Goal: Find specific page/section: Find specific page/section

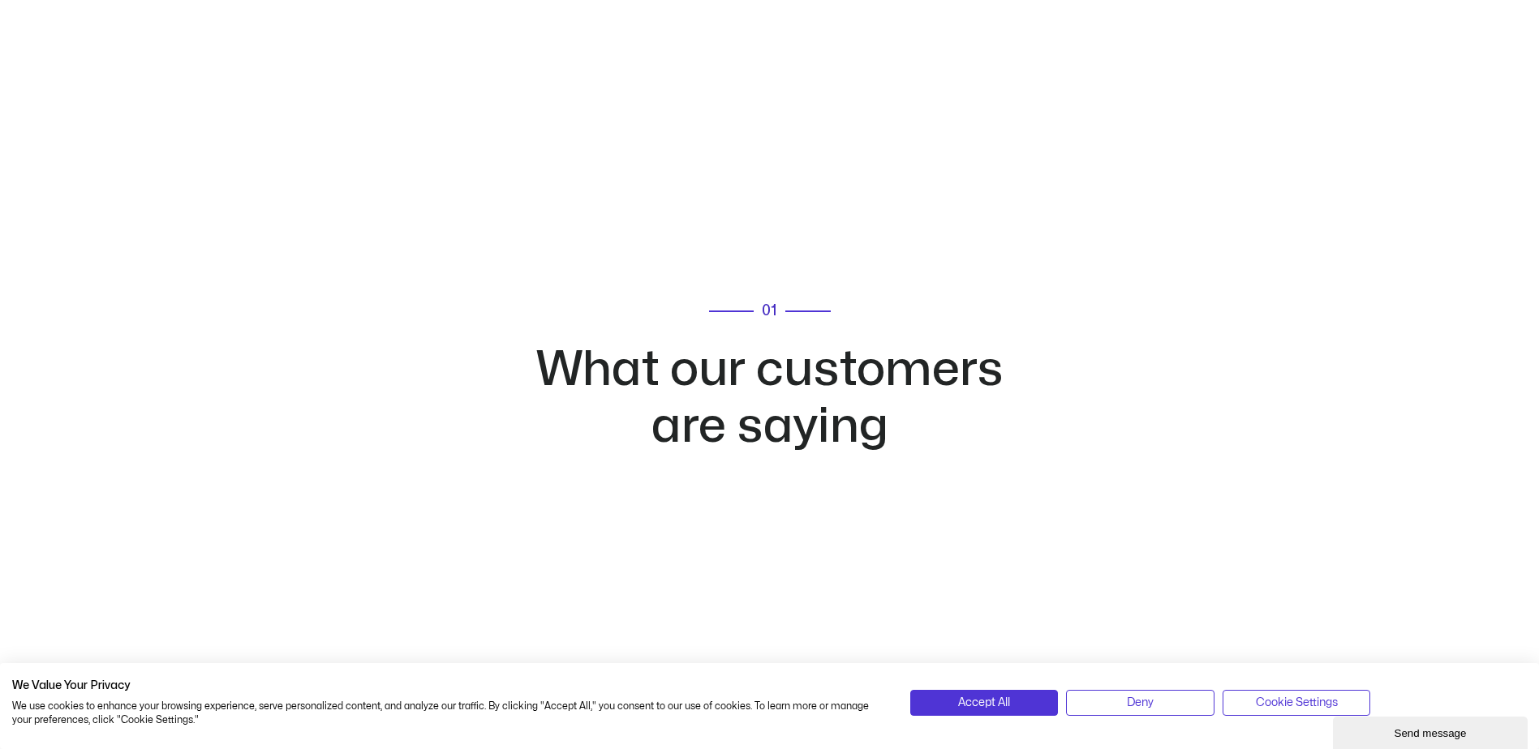
scroll to position [3244, 0]
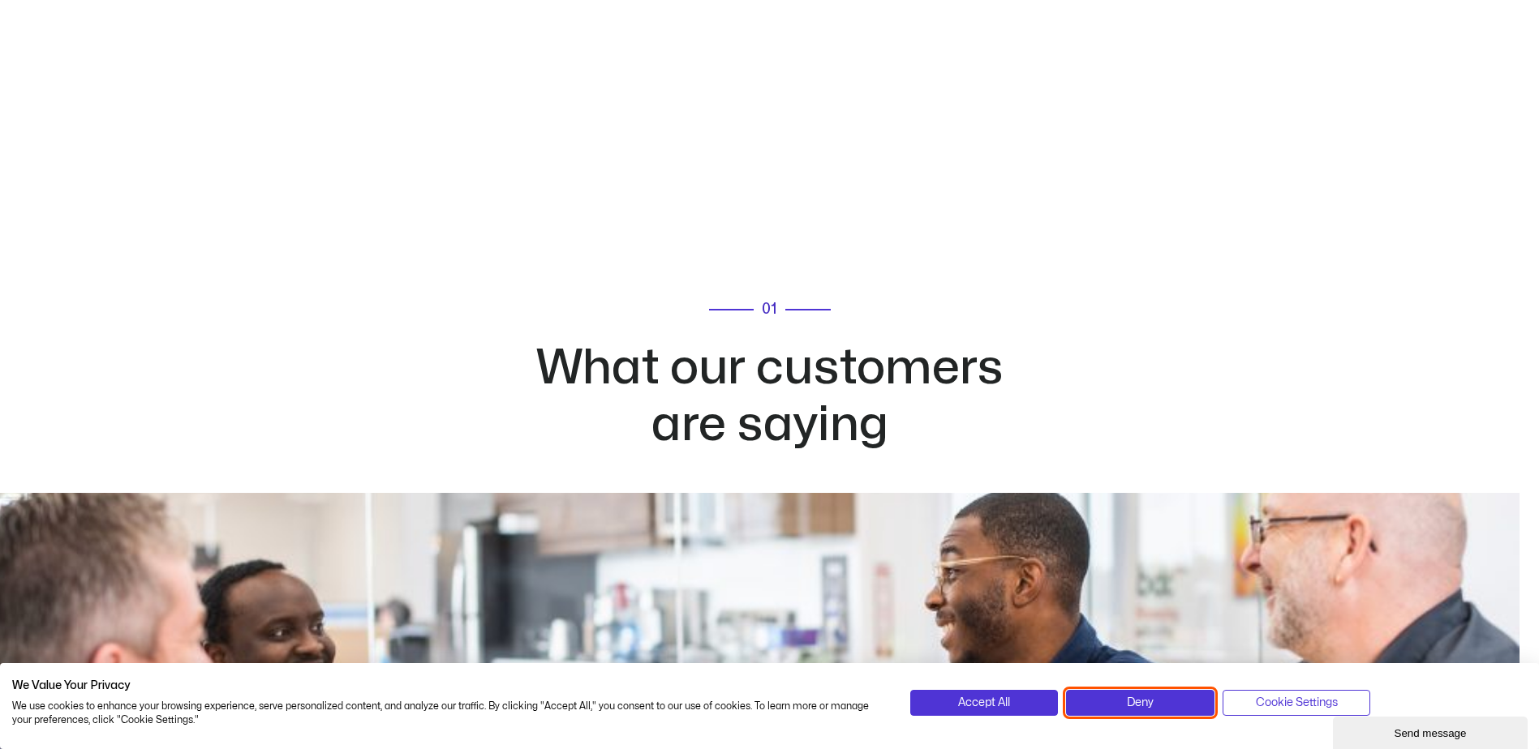
click at [1123, 702] on button "Deny" at bounding box center [1140, 703] width 148 height 26
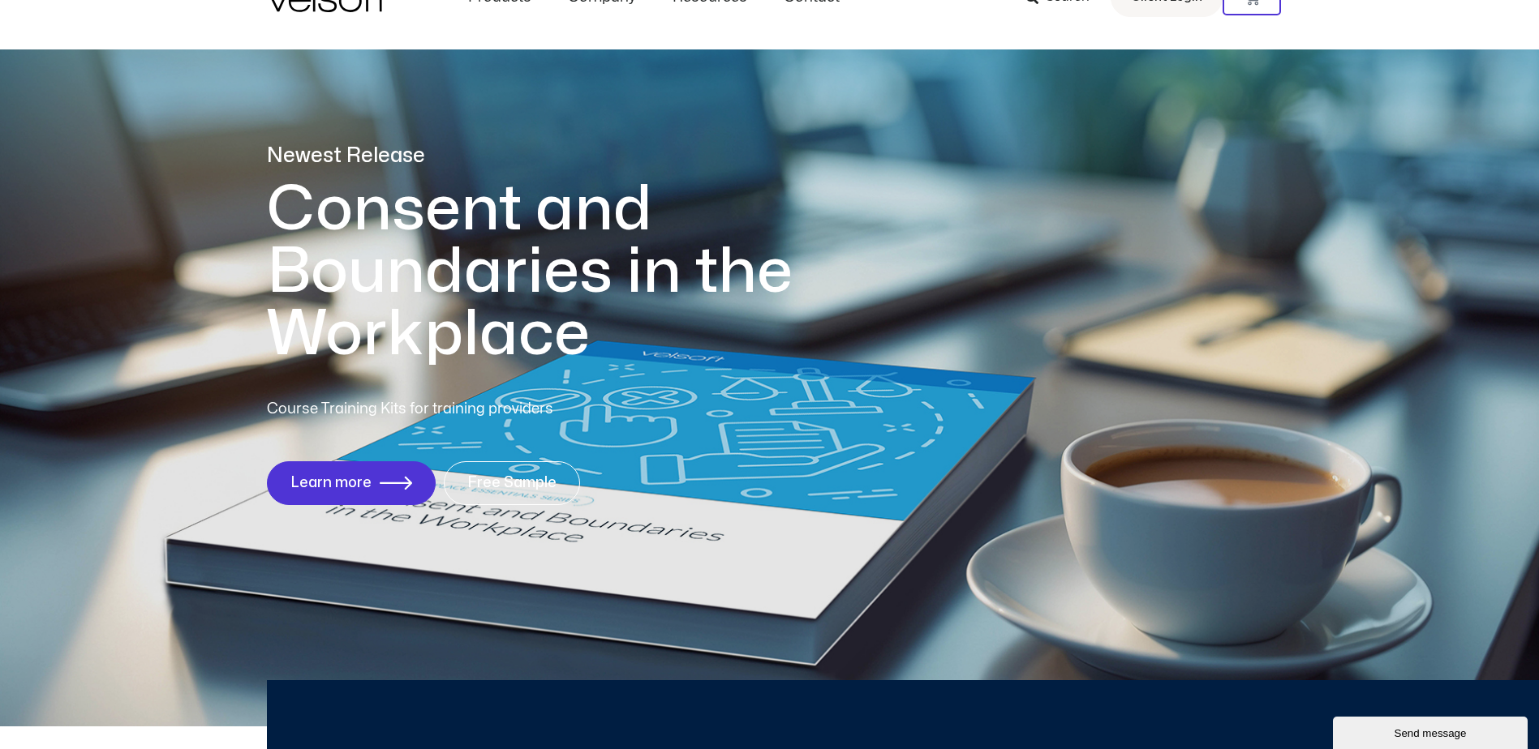
scroll to position [0, 0]
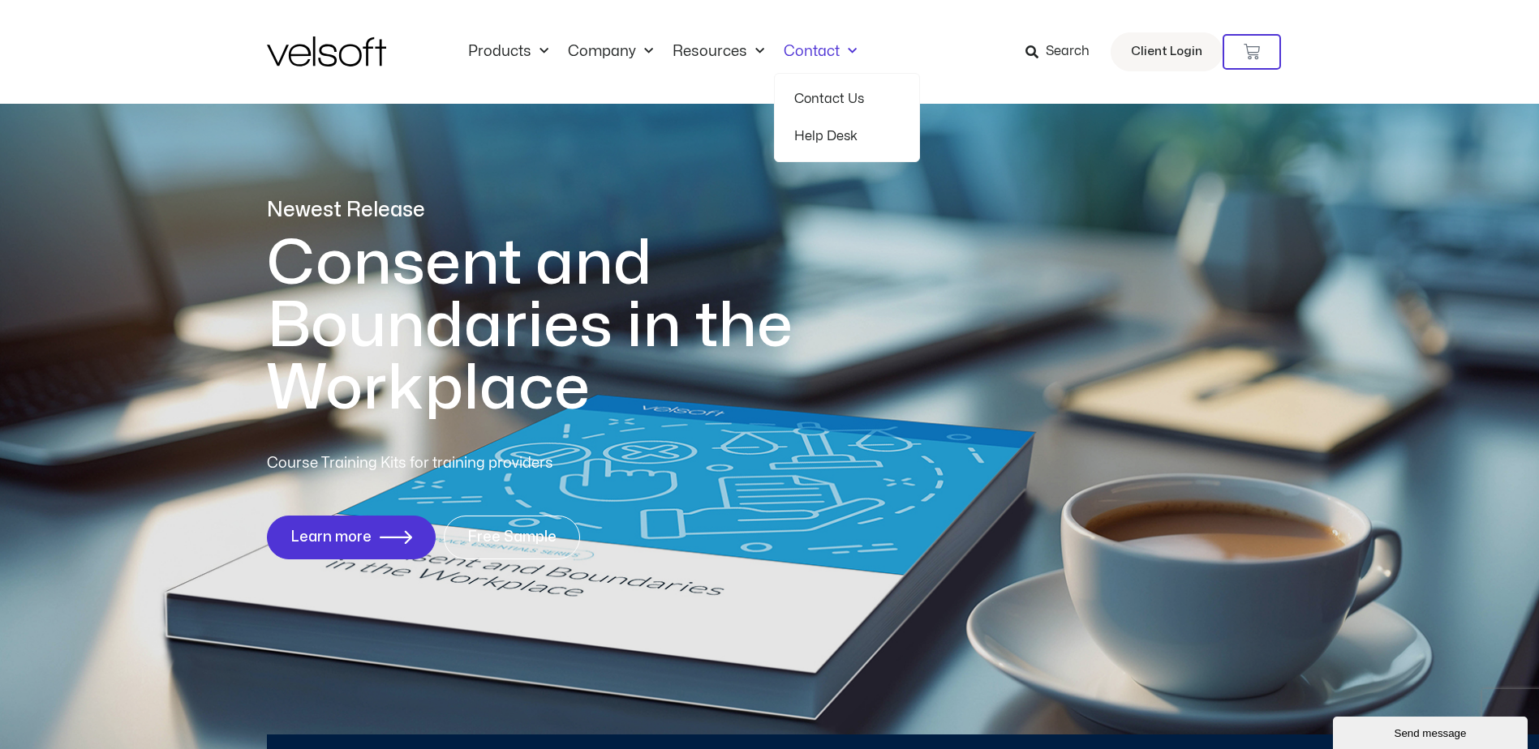
click at [844, 51] on span "Menu" at bounding box center [847, 51] width 17 height 27
click at [826, 54] on link "Contact" at bounding box center [820, 52] width 92 height 18
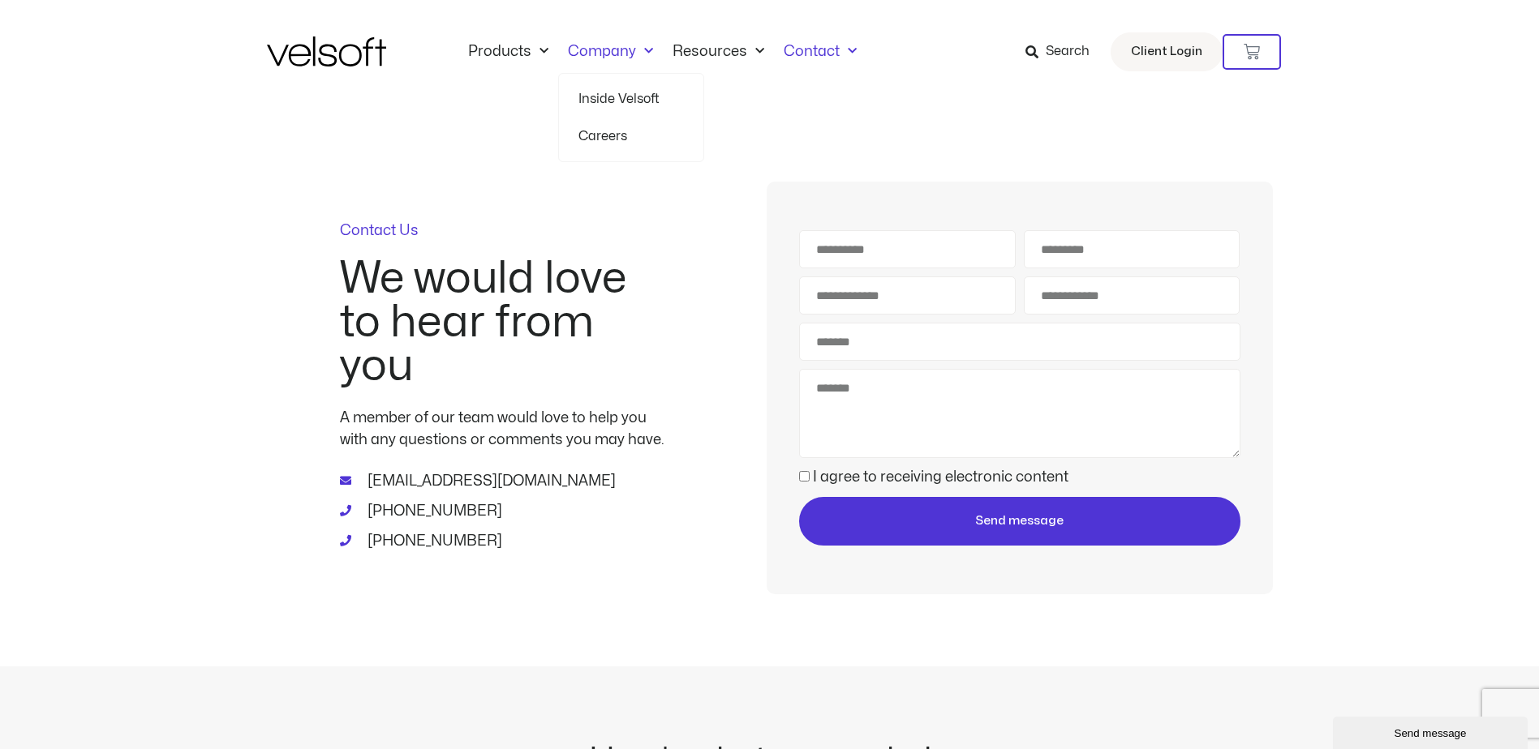
click at [607, 97] on link "Inside Velsoft" at bounding box center [630, 98] width 105 height 37
